Goal: Check status: Check status

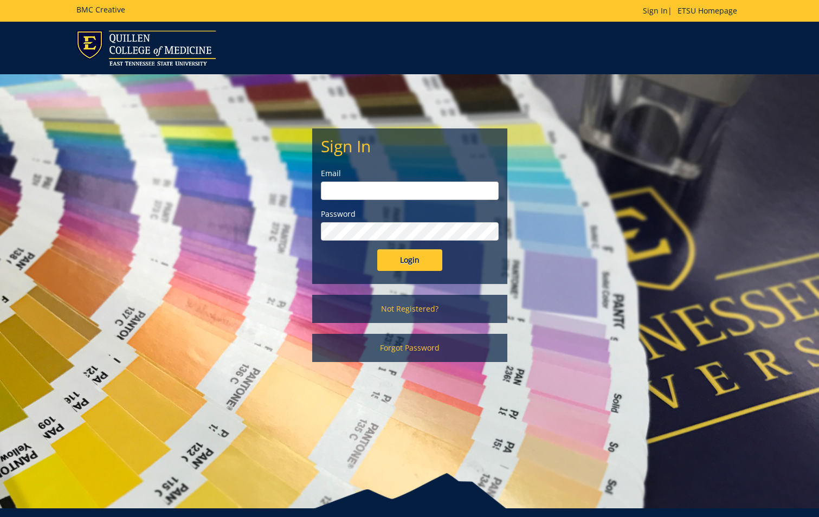
click at [428, 195] on input "email" at bounding box center [410, 191] width 178 height 18
type input "[EMAIL_ADDRESS][DOMAIN_NAME]"
click at [377, 249] on input "Login" at bounding box center [409, 260] width 65 height 22
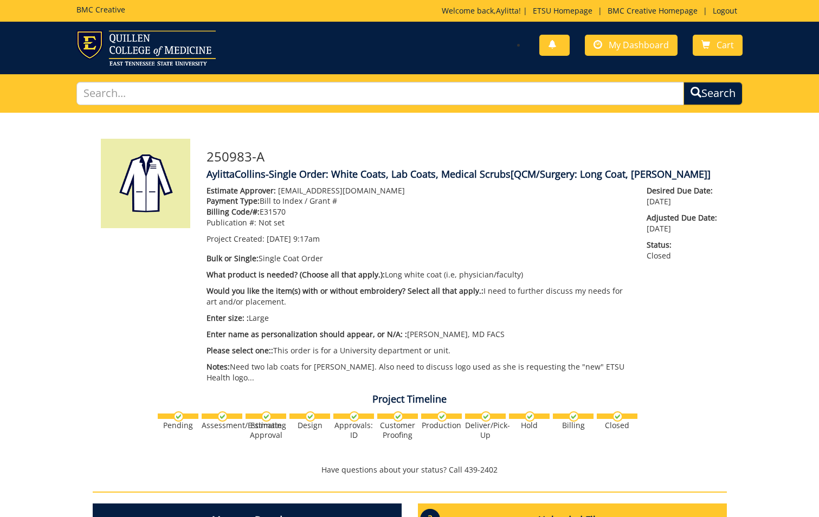
scroll to position [838, 0]
click at [648, 46] on span "My Dashboard" at bounding box center [639, 45] width 60 height 12
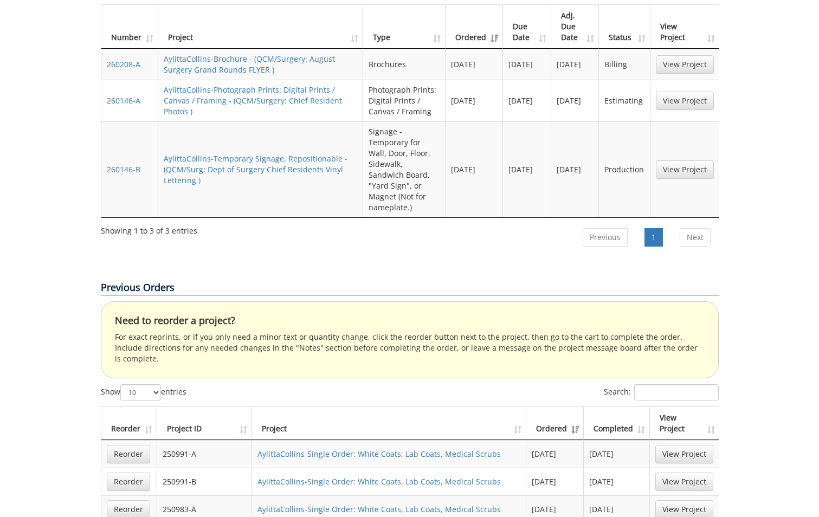
scroll to position [325, 0]
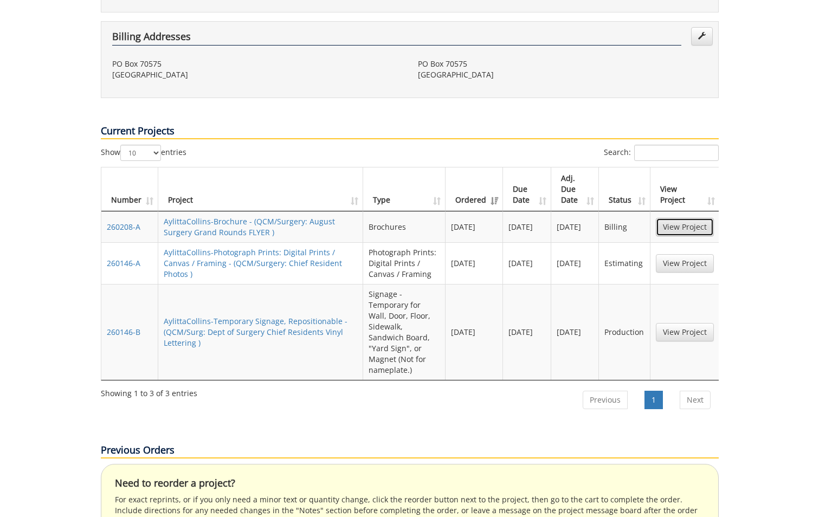
click at [692, 218] on link "View Project" at bounding box center [685, 227] width 58 height 18
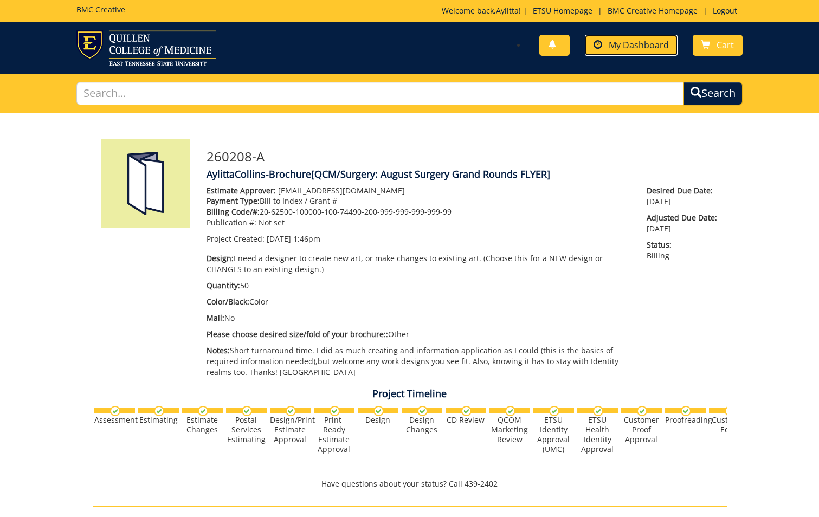
click at [646, 45] on span "My Dashboard" at bounding box center [639, 45] width 60 height 12
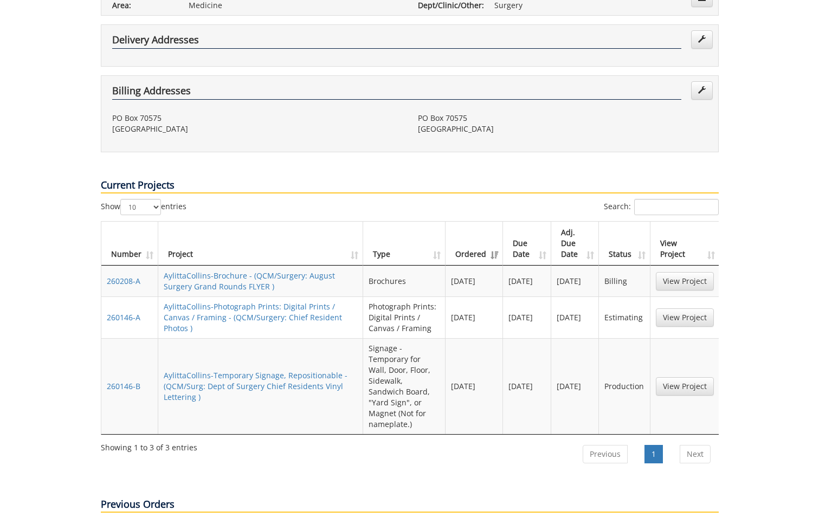
scroll to position [325, 0]
